Goal: Navigation & Orientation: Find specific page/section

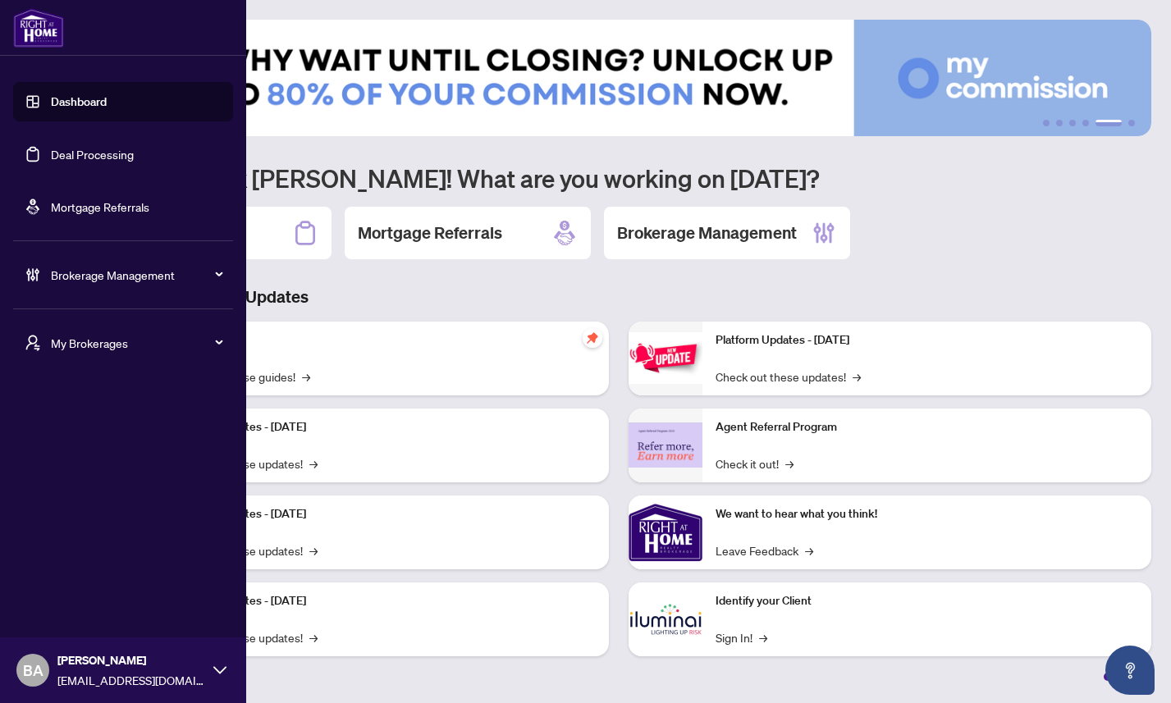
click at [86, 341] on span "My Brokerages" at bounding box center [136, 343] width 171 height 18
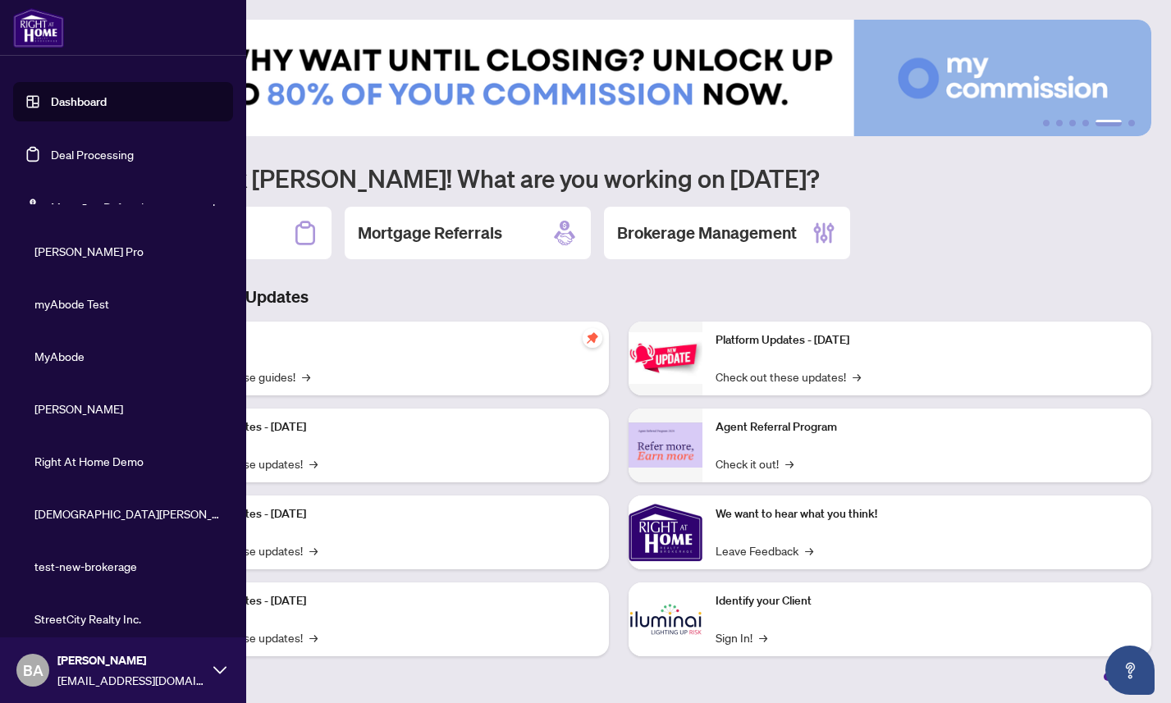
scroll to position [331, 0]
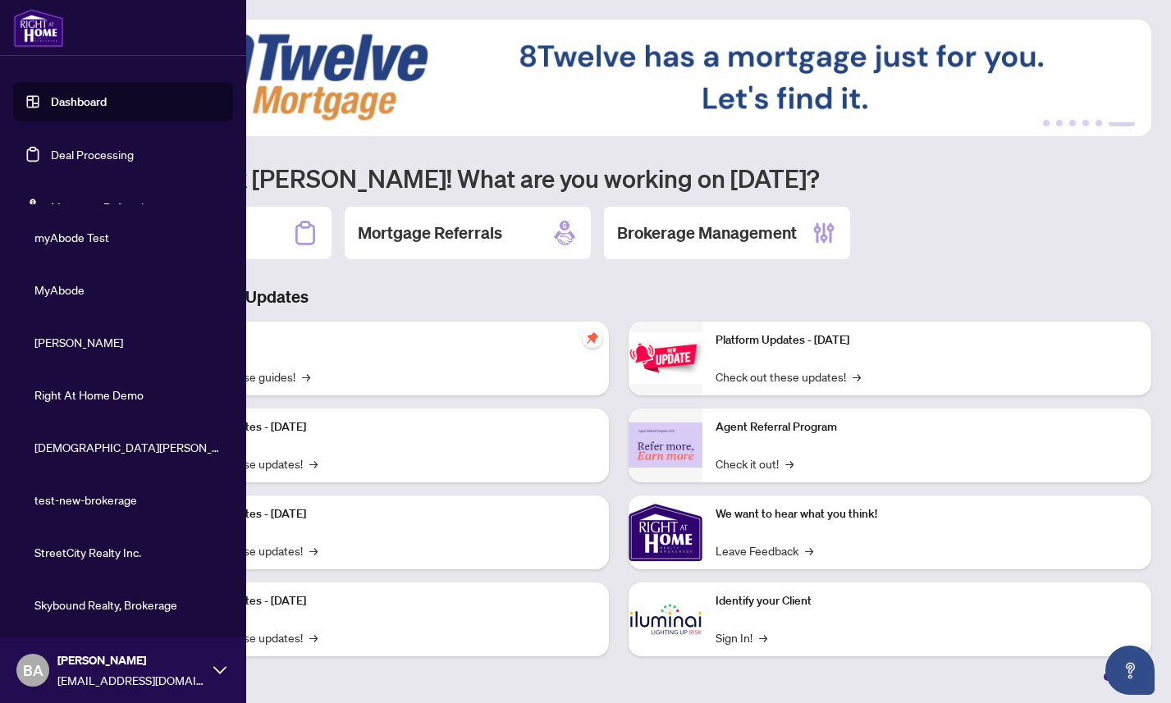
click at [77, 237] on span "myAbode Test" at bounding box center [127, 237] width 187 height 18
